Goal: Information Seeking & Learning: Learn about a topic

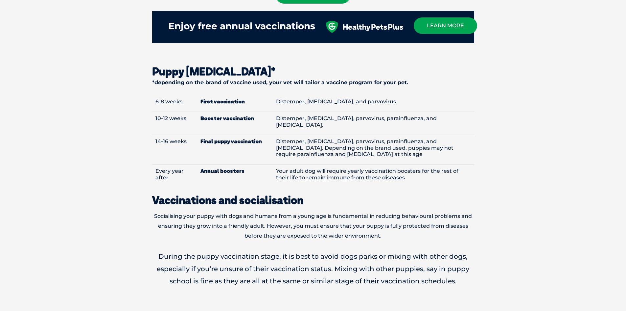
scroll to position [756, 0]
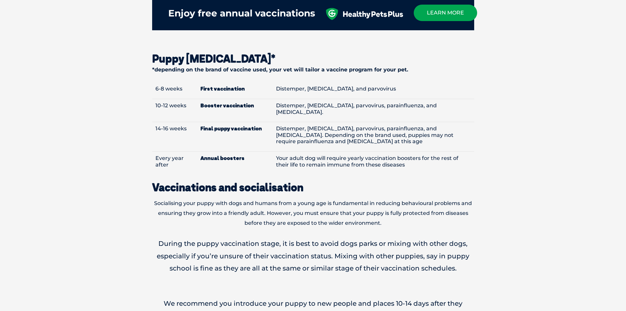
click at [365, 250] on p "During the puppy vaccination stage, it is best to avoid dogs parks or mixing wi…" at bounding box center [313, 255] width 322 height 37
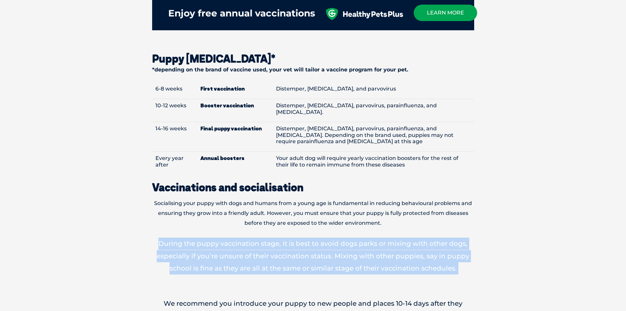
click at [365, 250] on p "During the puppy vaccination stage, it is best to avoid dogs parks or mixing wi…" at bounding box center [313, 255] width 322 height 37
click at [426, 246] on p "During the puppy vaccination stage, it is best to avoid dogs parks or mixing wi…" at bounding box center [313, 255] width 322 height 37
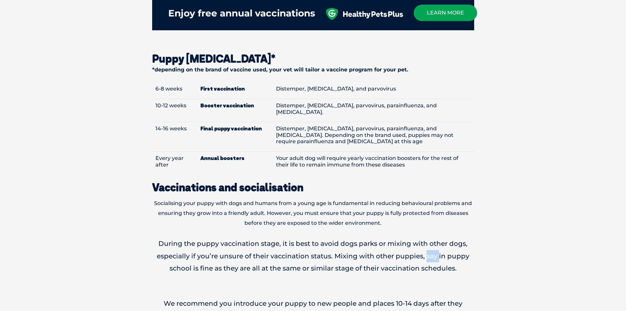
click at [426, 246] on p "During the puppy vaccination stage, it is best to avoid dogs parks or mixing wi…" at bounding box center [313, 255] width 322 height 37
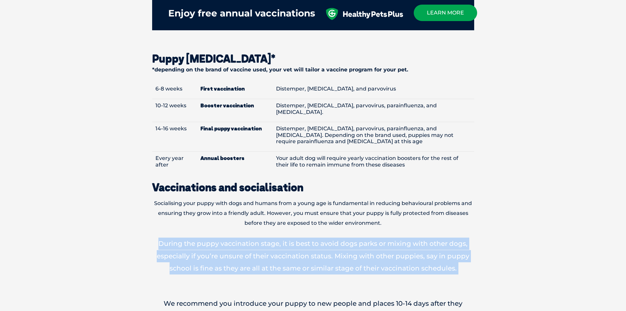
click at [426, 246] on p "During the puppy vaccination stage, it is best to avoid dogs parks or mixing wi…" at bounding box center [313, 255] width 322 height 37
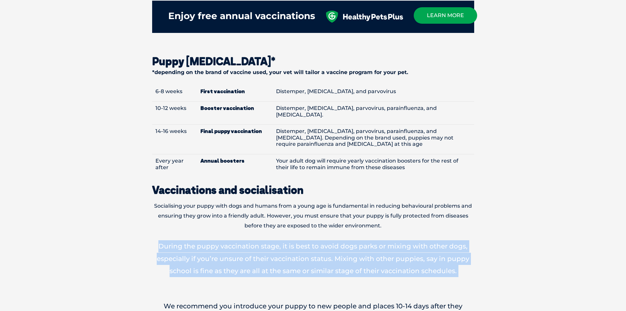
scroll to position [691, 0]
